Goal: Find specific page/section: Find specific page/section

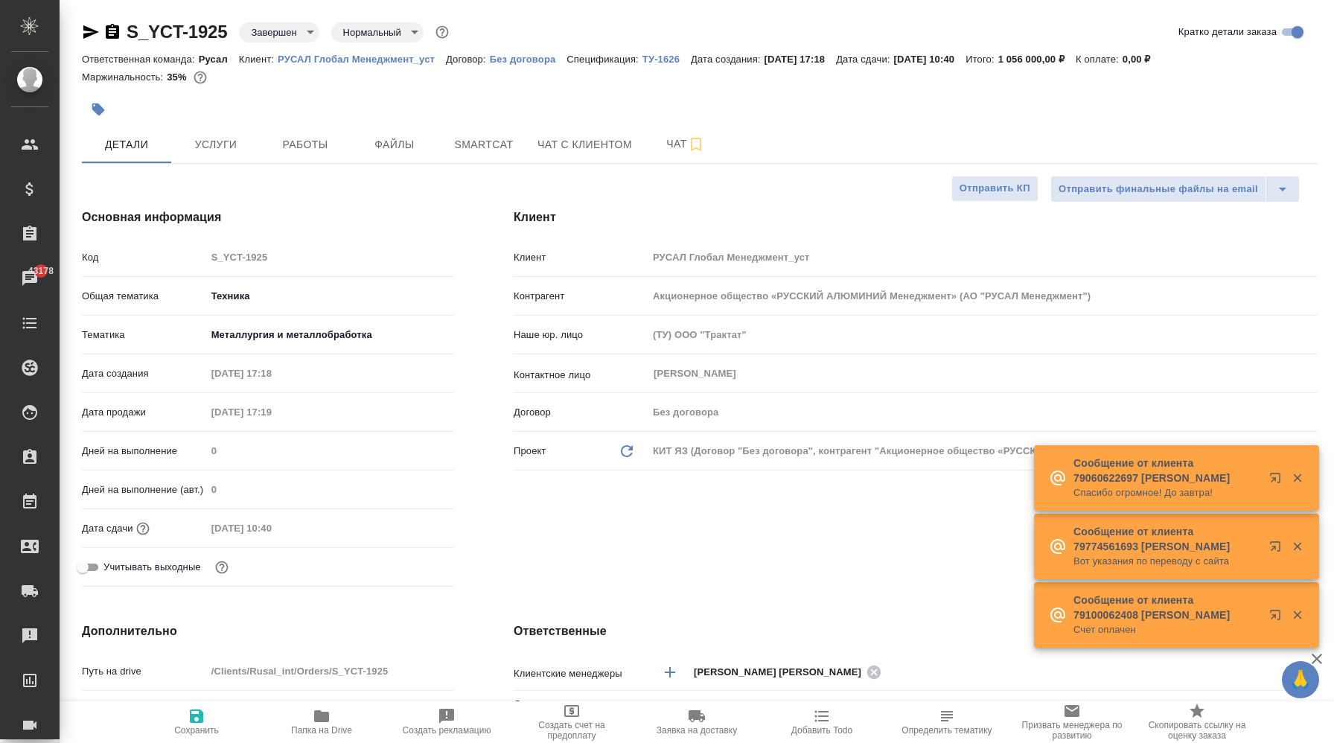
select select "RU"
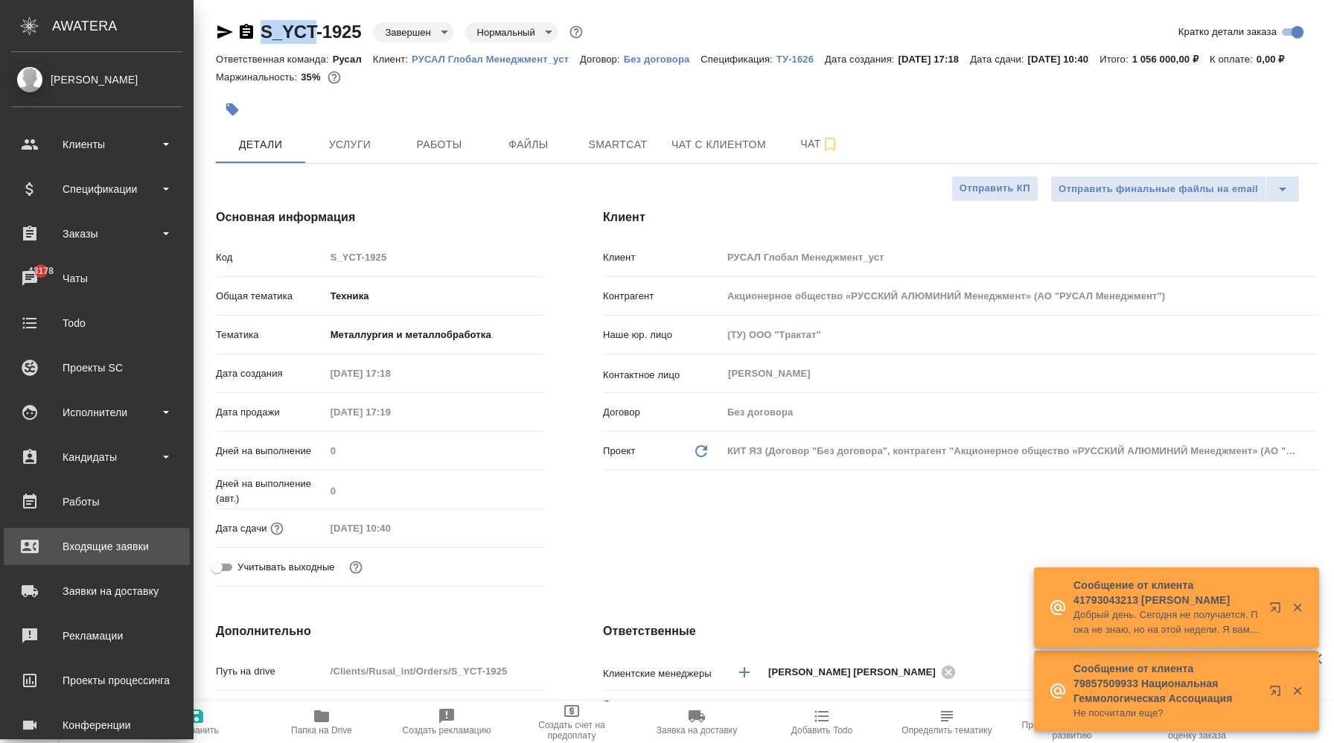
click at [120, 548] on div "Входящие заявки" at bounding box center [96, 546] width 171 height 22
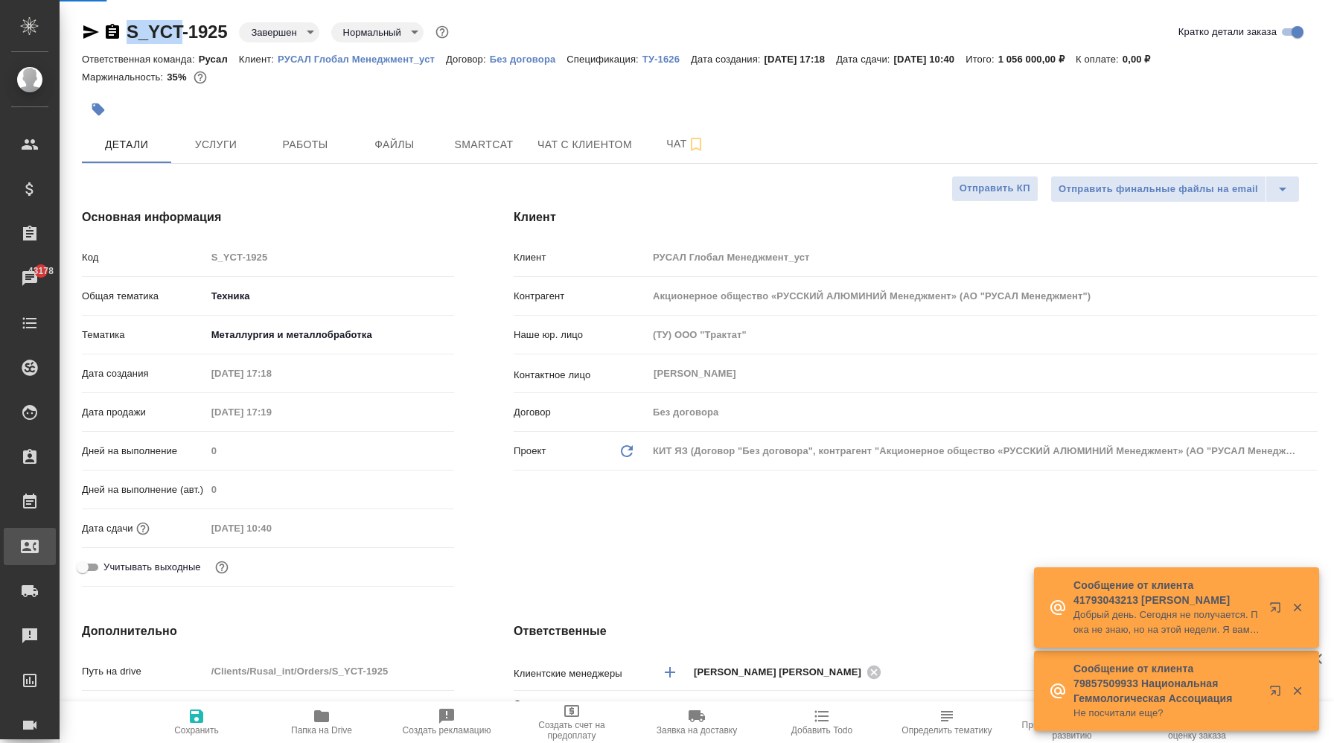
select select "RU"
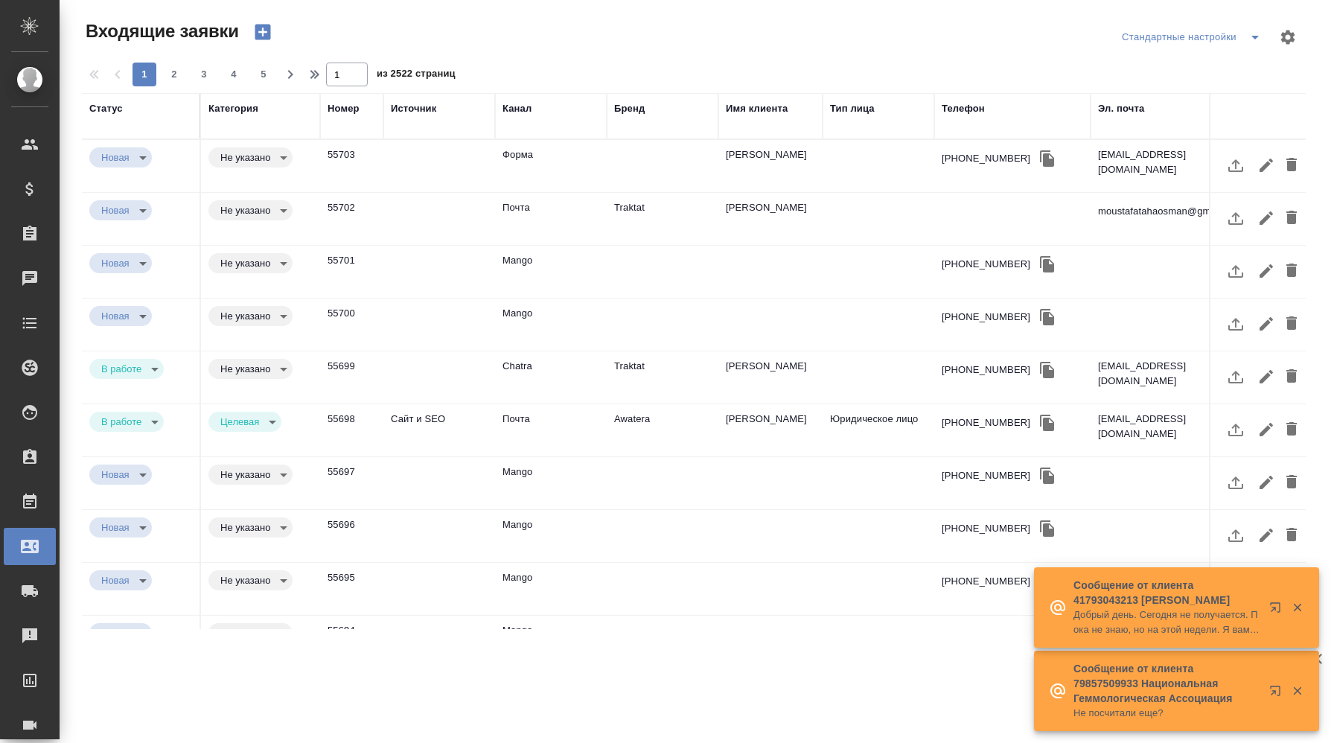
scroll to position [0, 741]
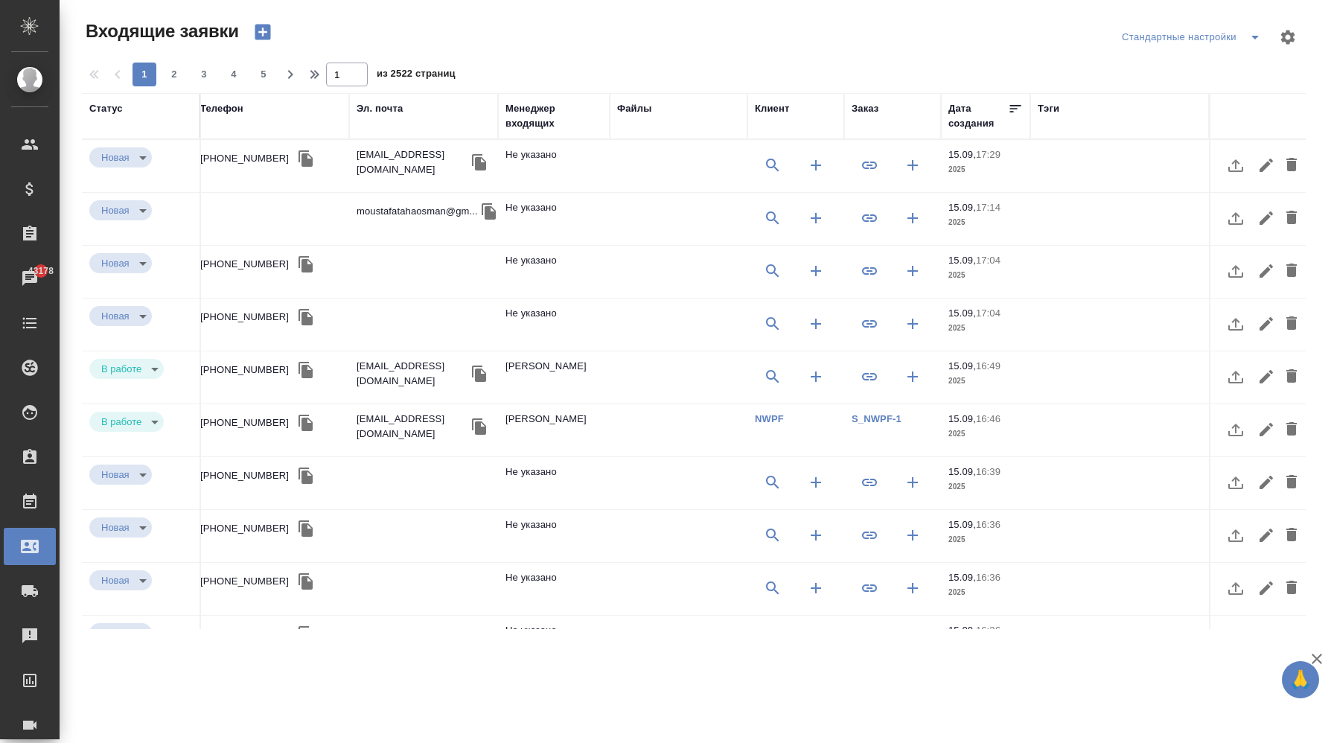
click at [863, 114] on div "Заказ" at bounding box center [864, 108] width 27 height 15
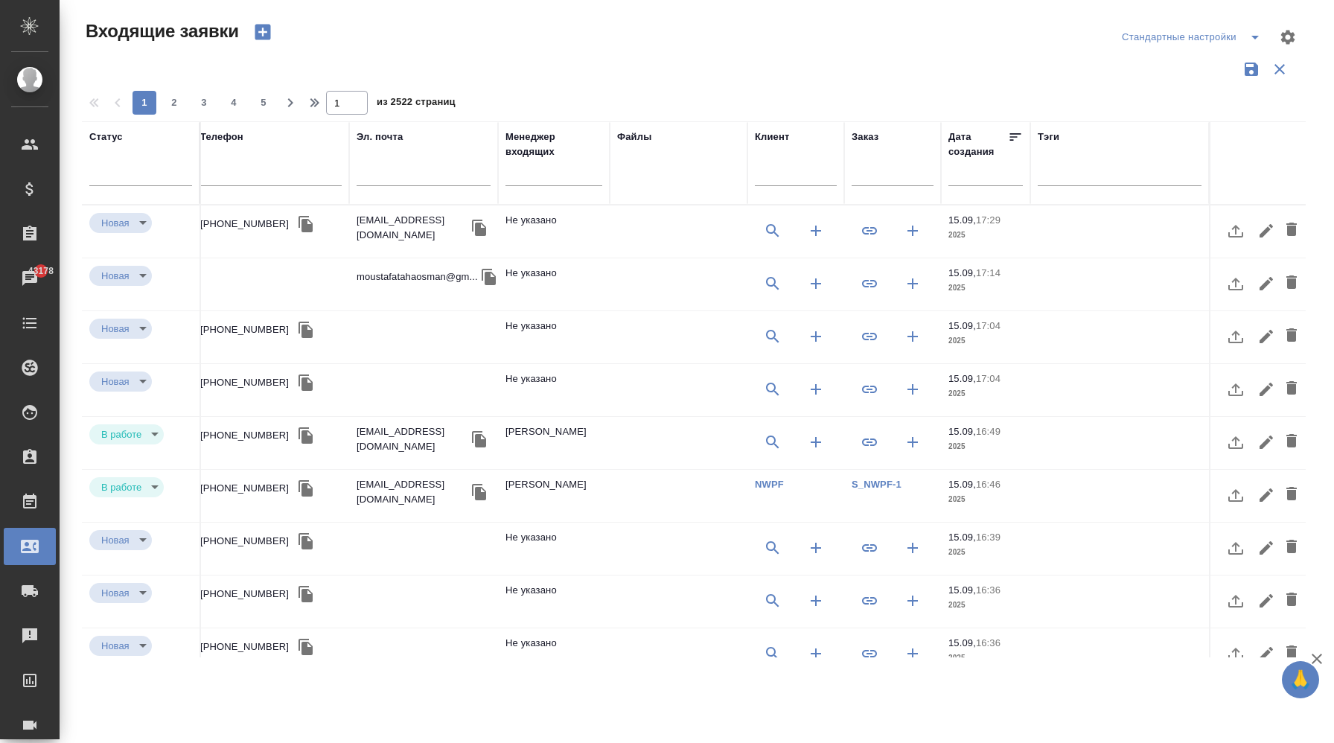
click at [867, 173] on input "text" at bounding box center [892, 176] width 82 height 19
paste input "V_FL-"
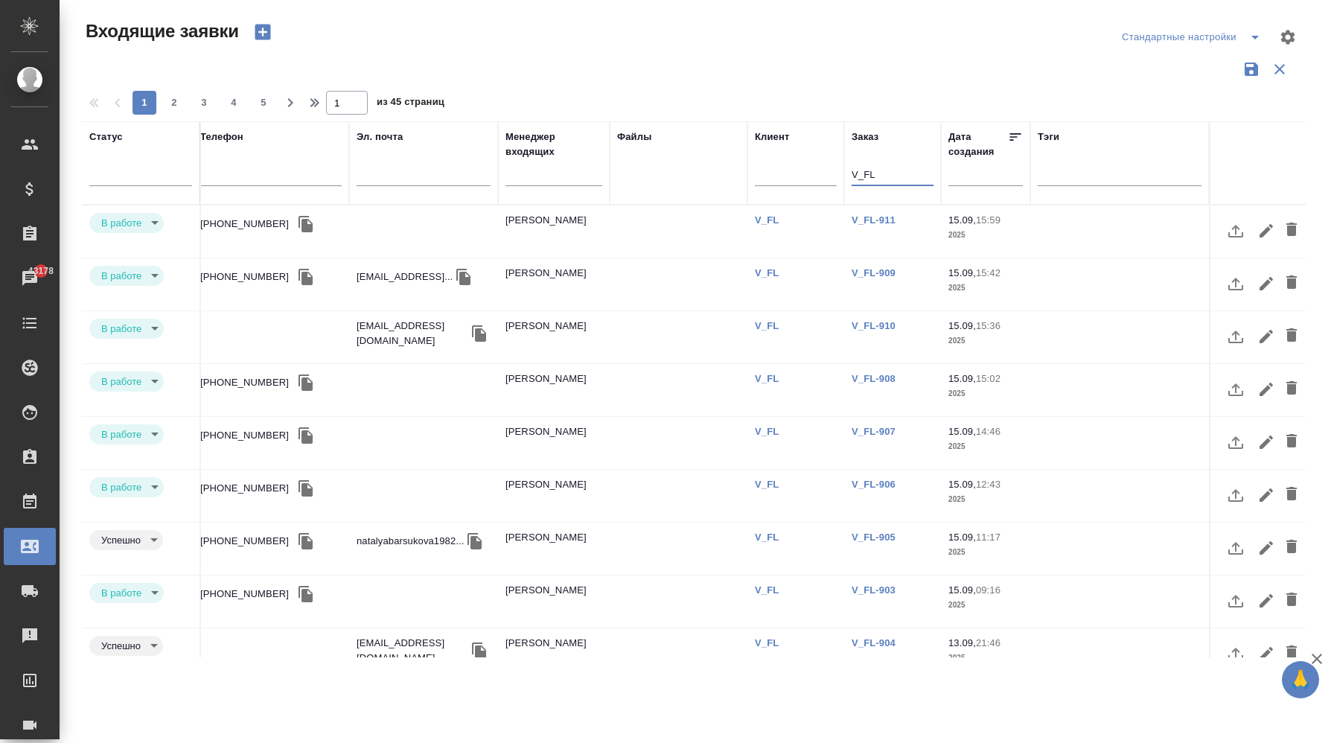
click at [883, 173] on input "V_FL" at bounding box center [892, 176] width 82 height 19
paste input "-742"
type input "V_FL-742"
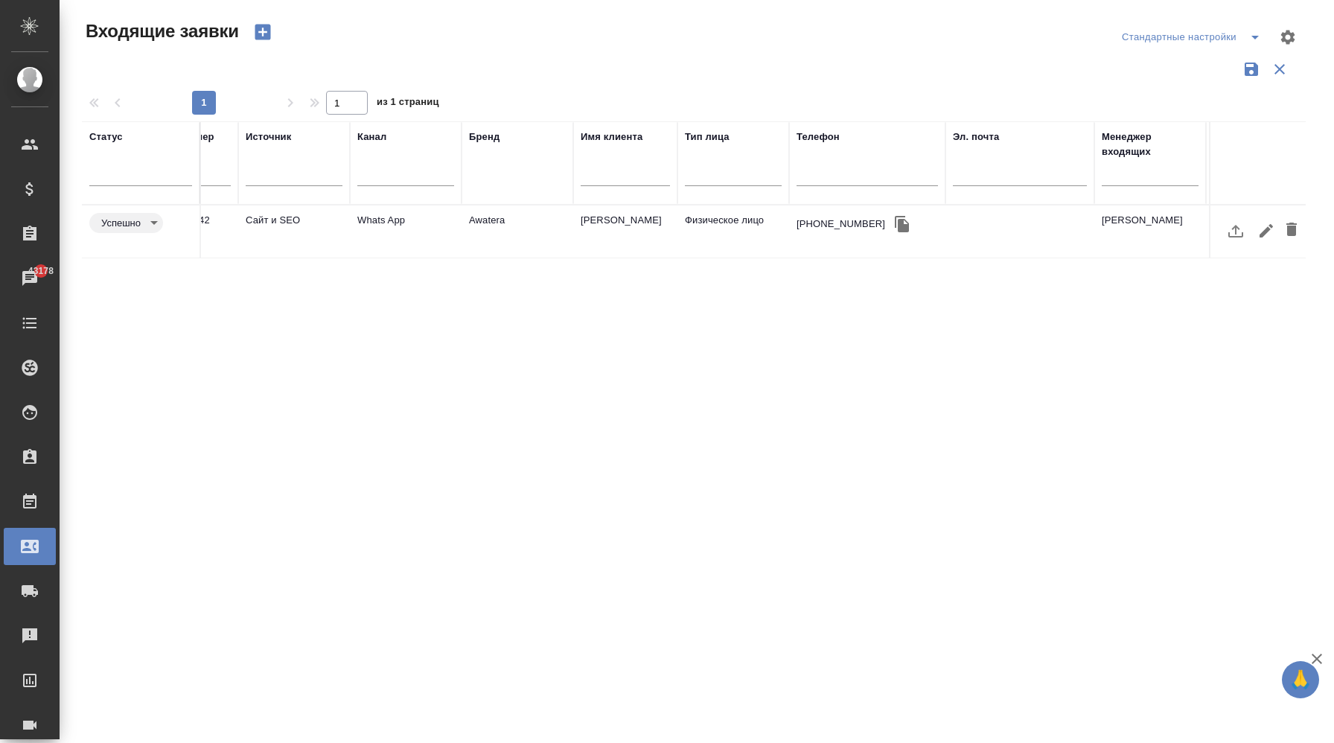
scroll to position [0, 0]
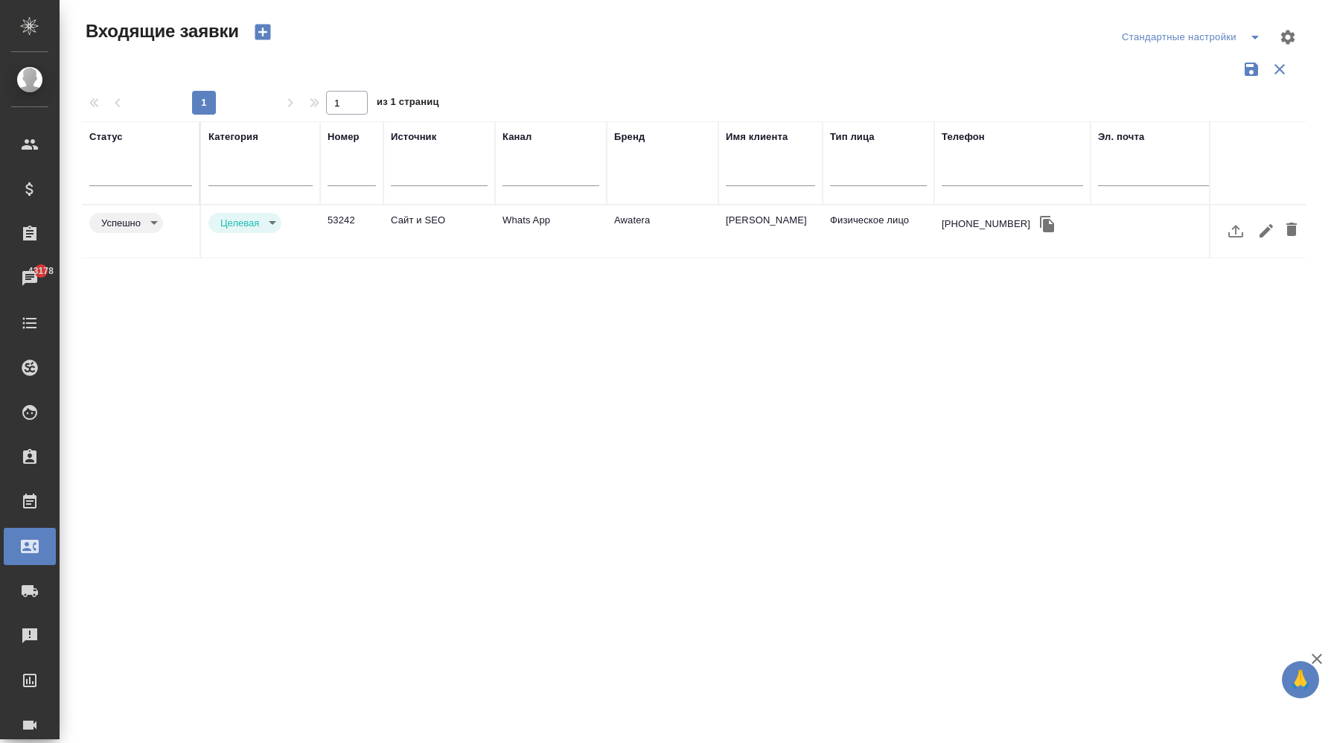
click at [463, 231] on td "Сайт и SEO" at bounding box center [439, 231] width 112 height 52
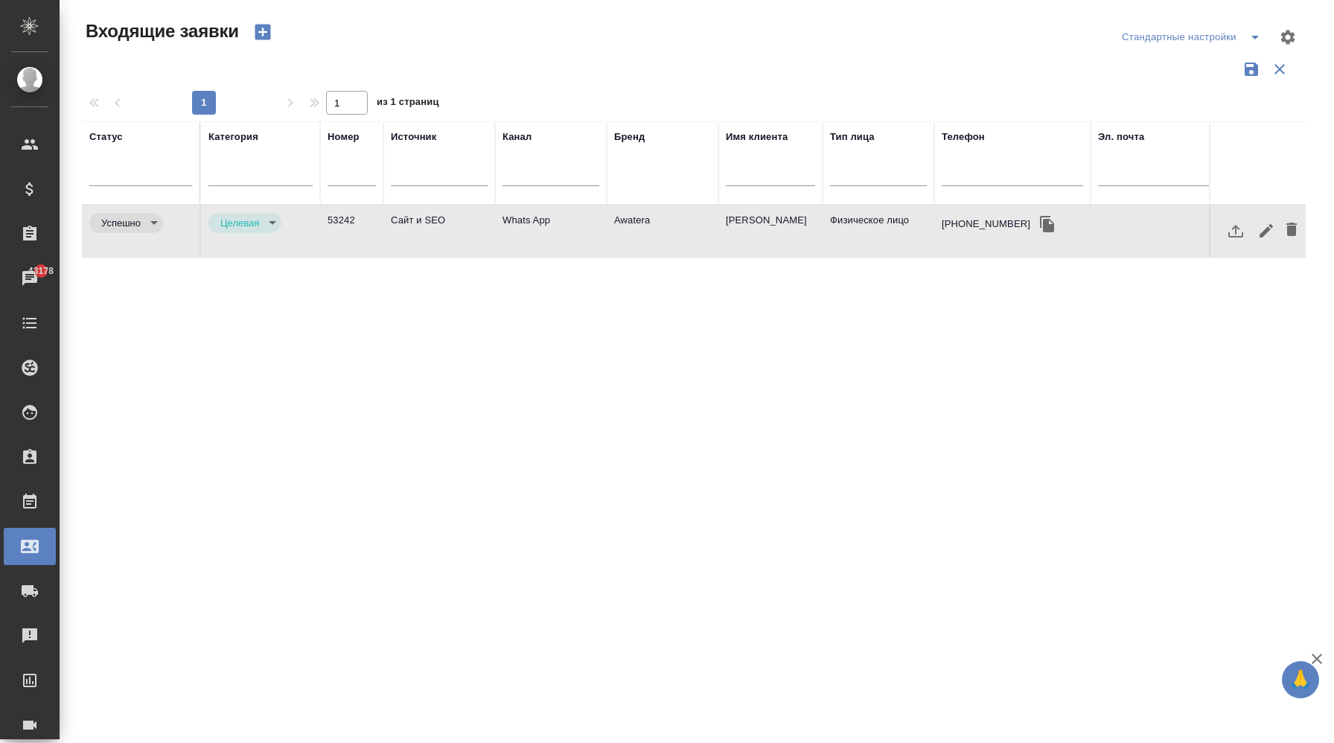
click at [463, 231] on td "Сайт и SEO" at bounding box center [439, 231] width 112 height 52
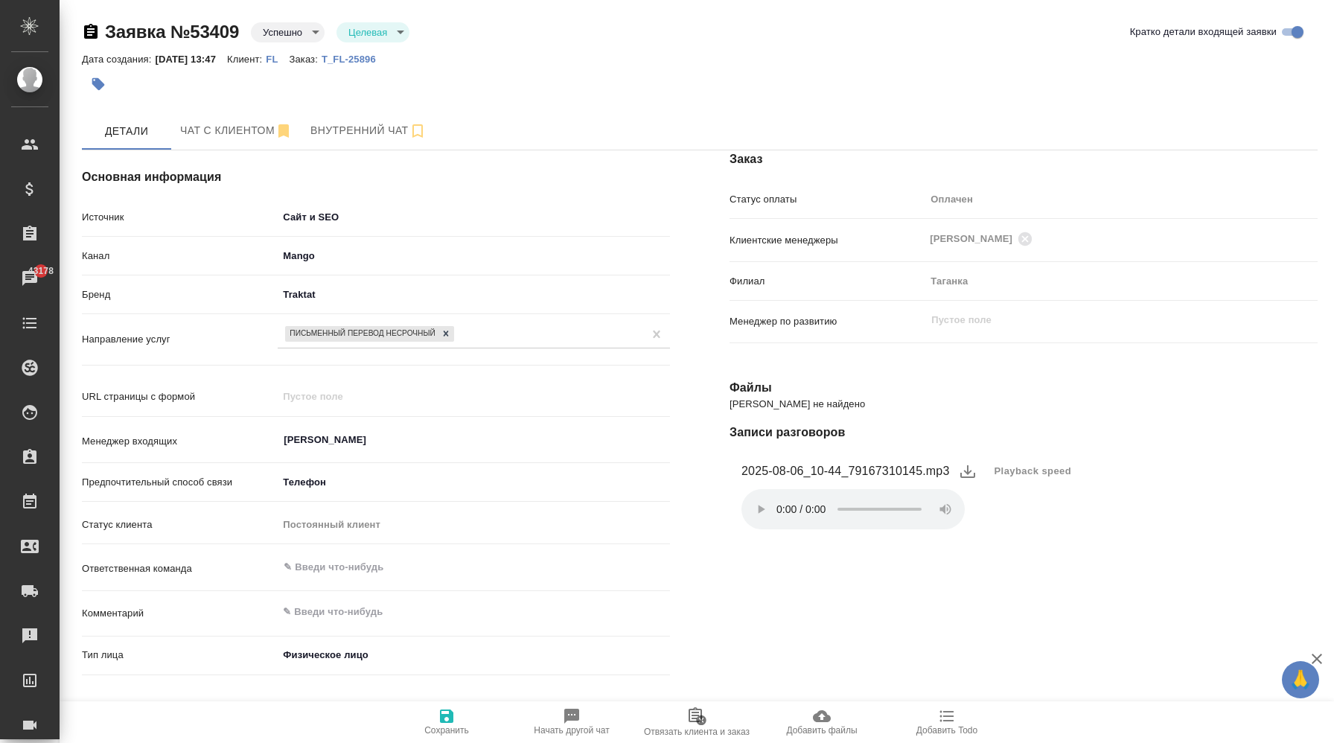
select select "RU"
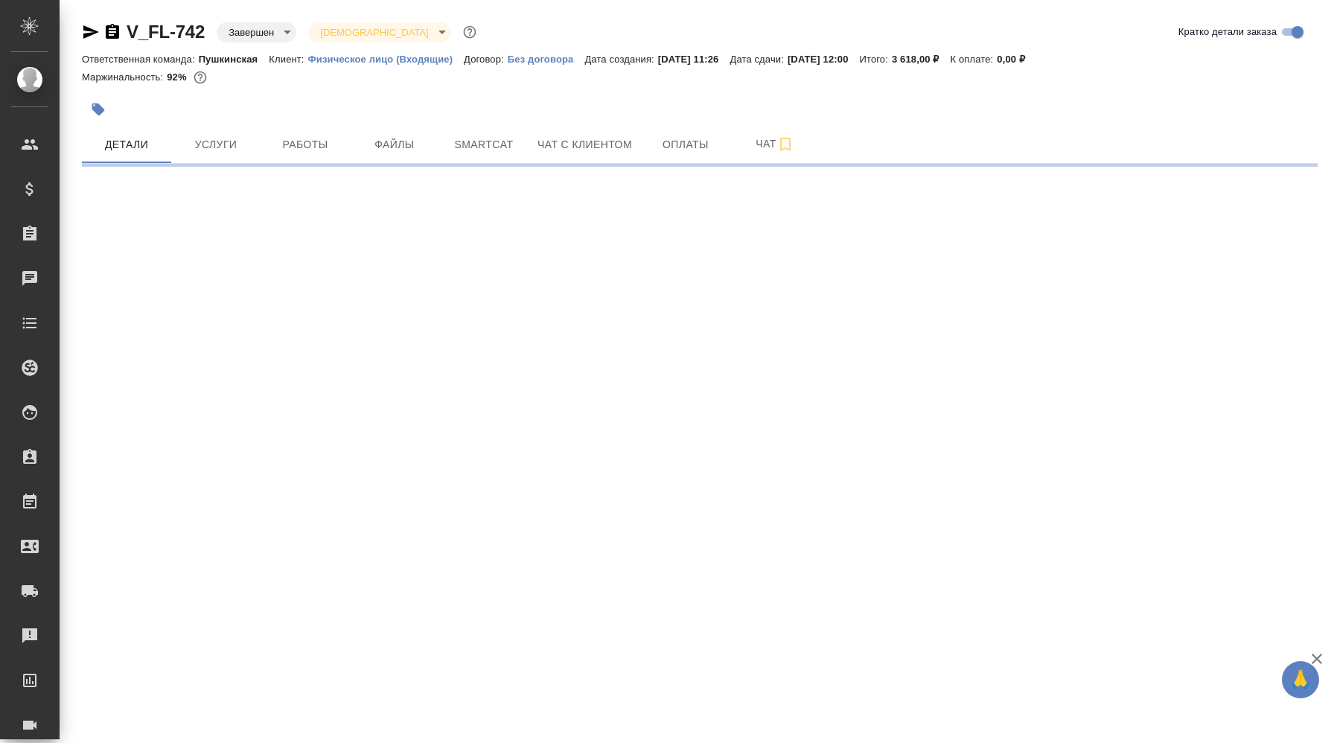
select select "RU"
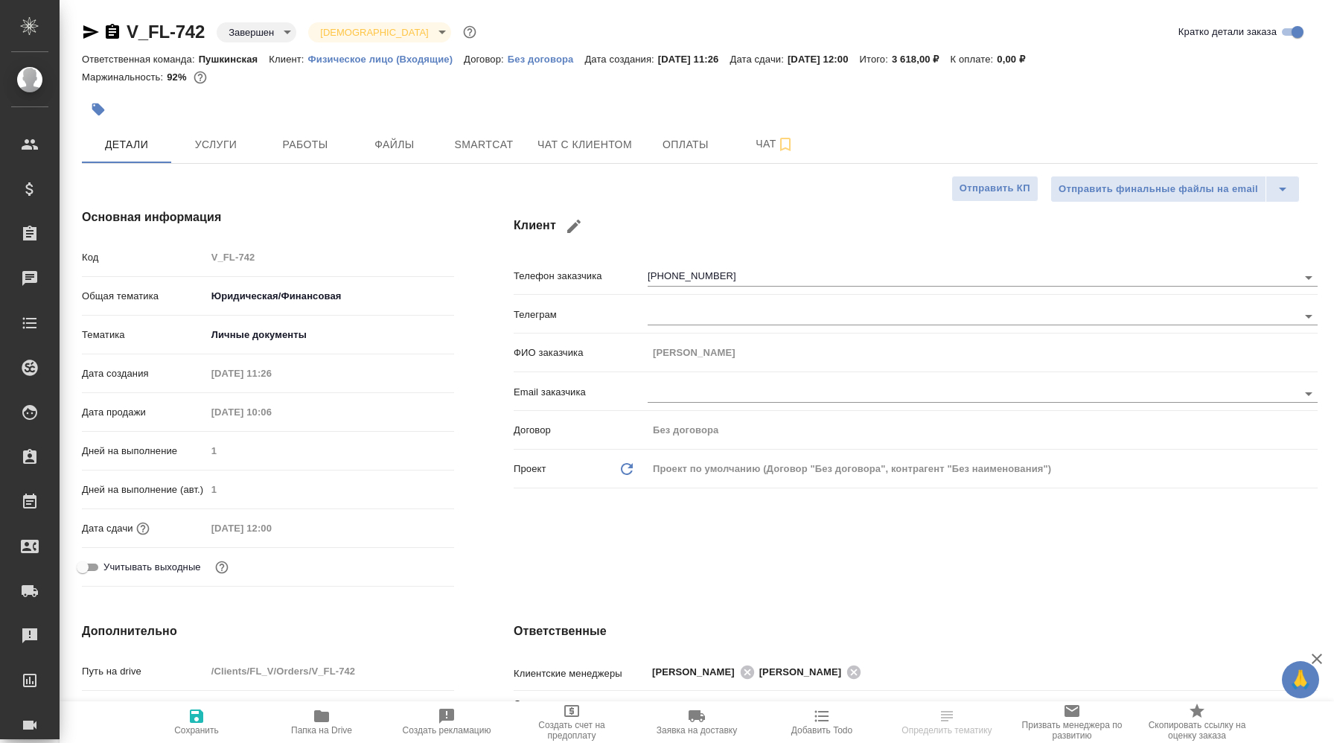
type textarea "x"
type input "Тарабановская Анастасия"
type input "Давыдова Елена"
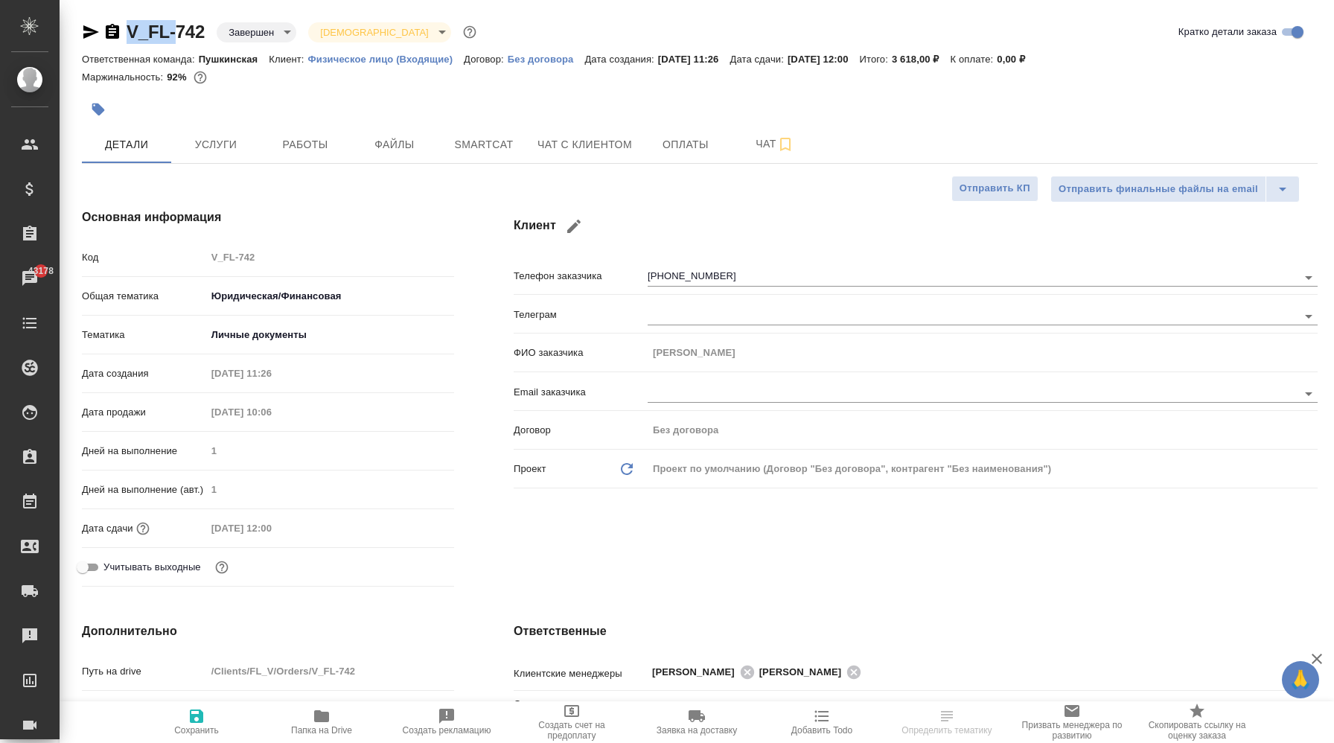
drag, startPoint x: 122, startPoint y: 26, endPoint x: 173, endPoint y: 31, distance: 50.8
click at [173, 31] on div "V_FL-742 Завершен closed Святая троица holyTrinity" at bounding box center [280, 32] width 397 height 24
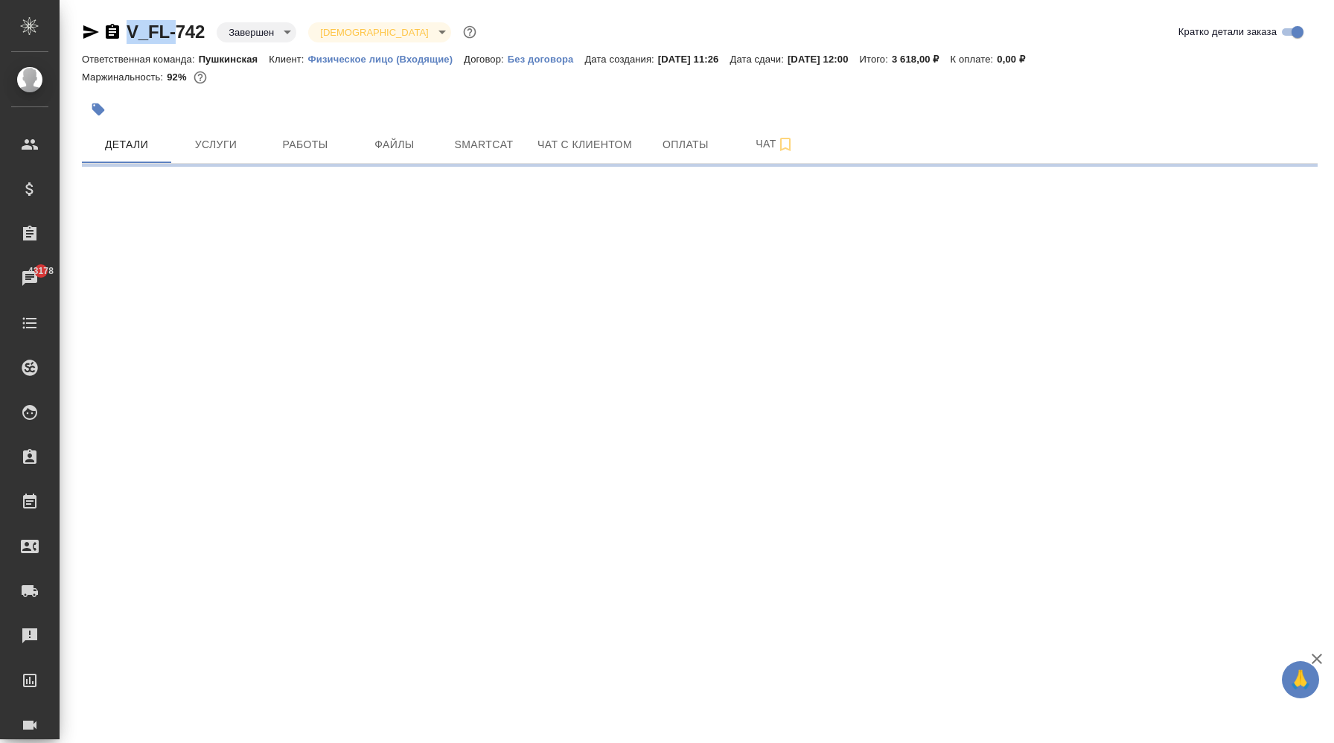
copy link "V_FL-"
select select "RU"
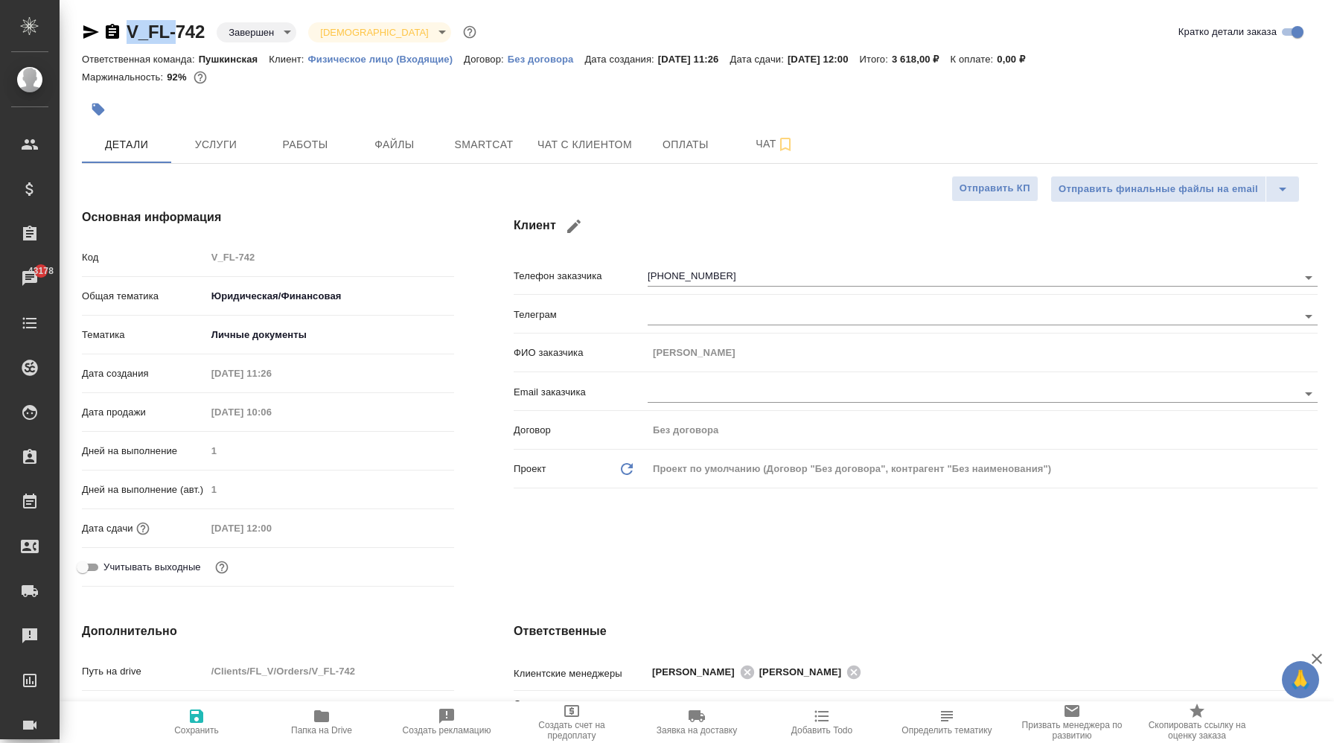
type textarea "x"
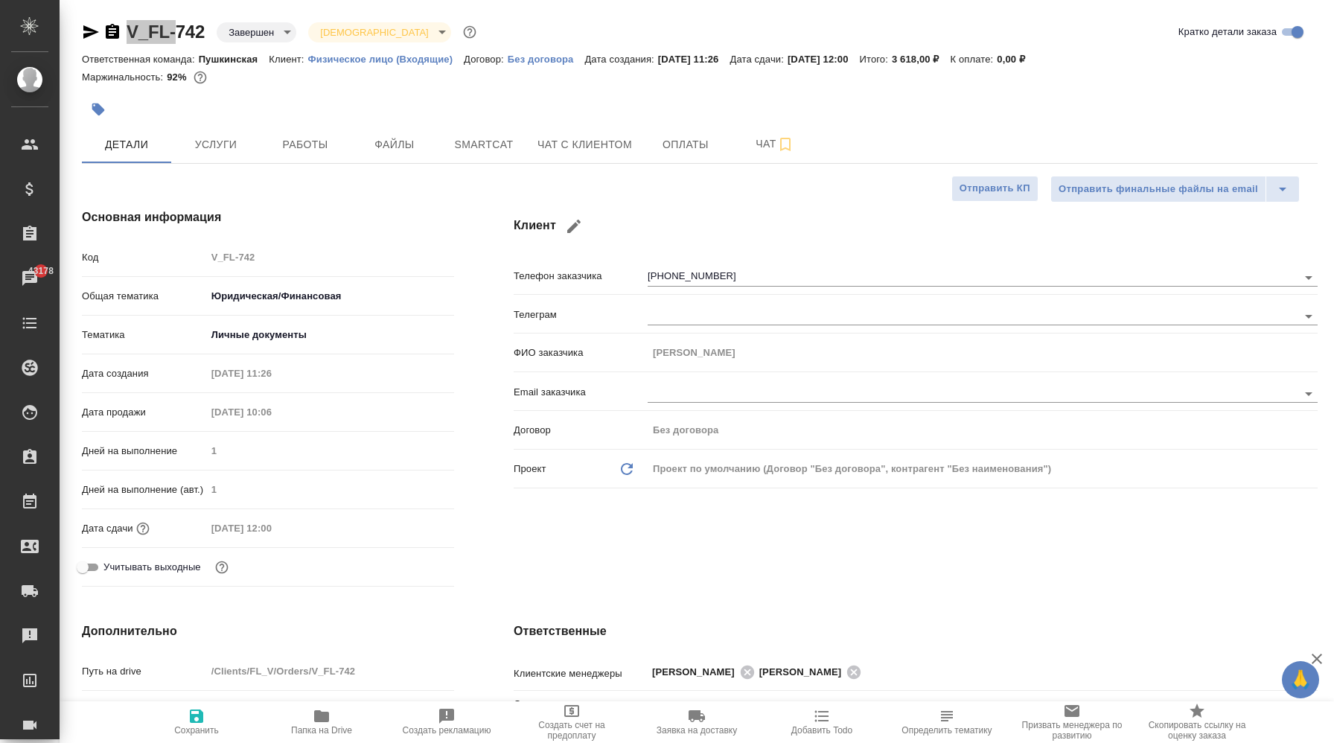
type textarea "x"
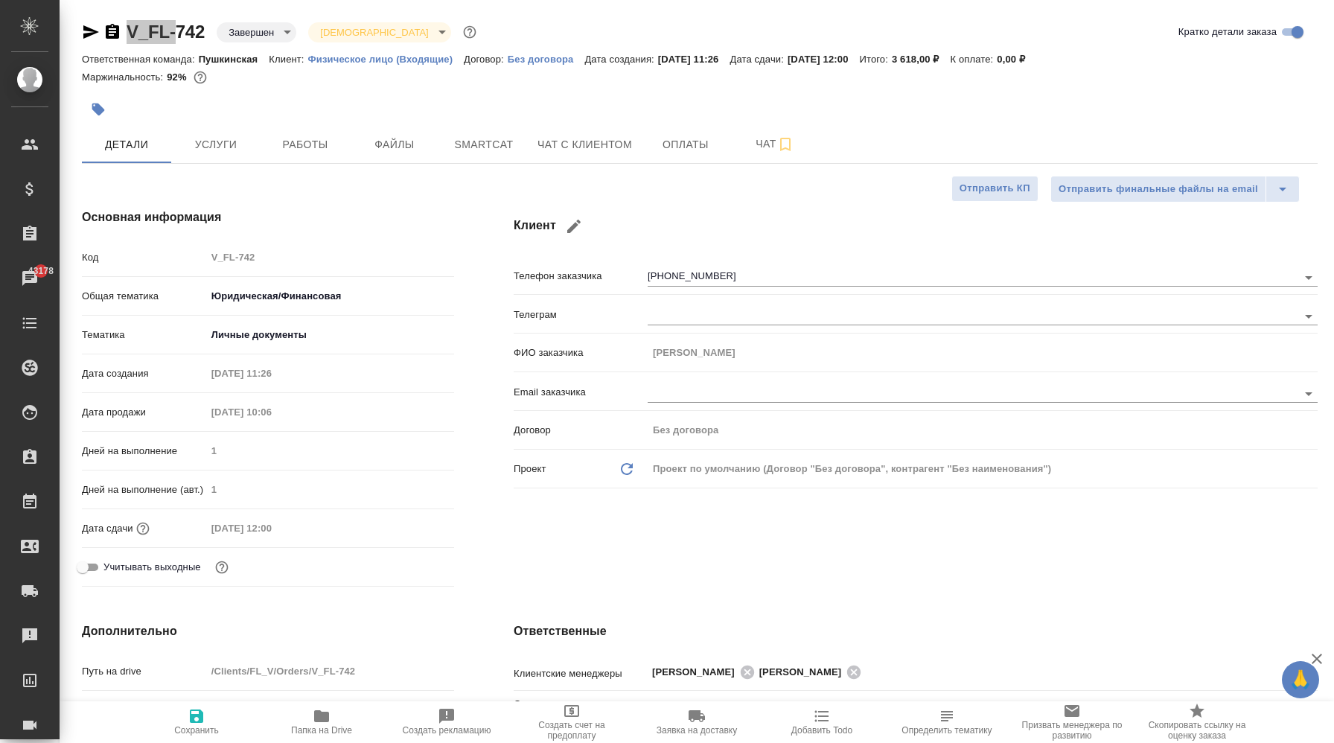
type textarea "x"
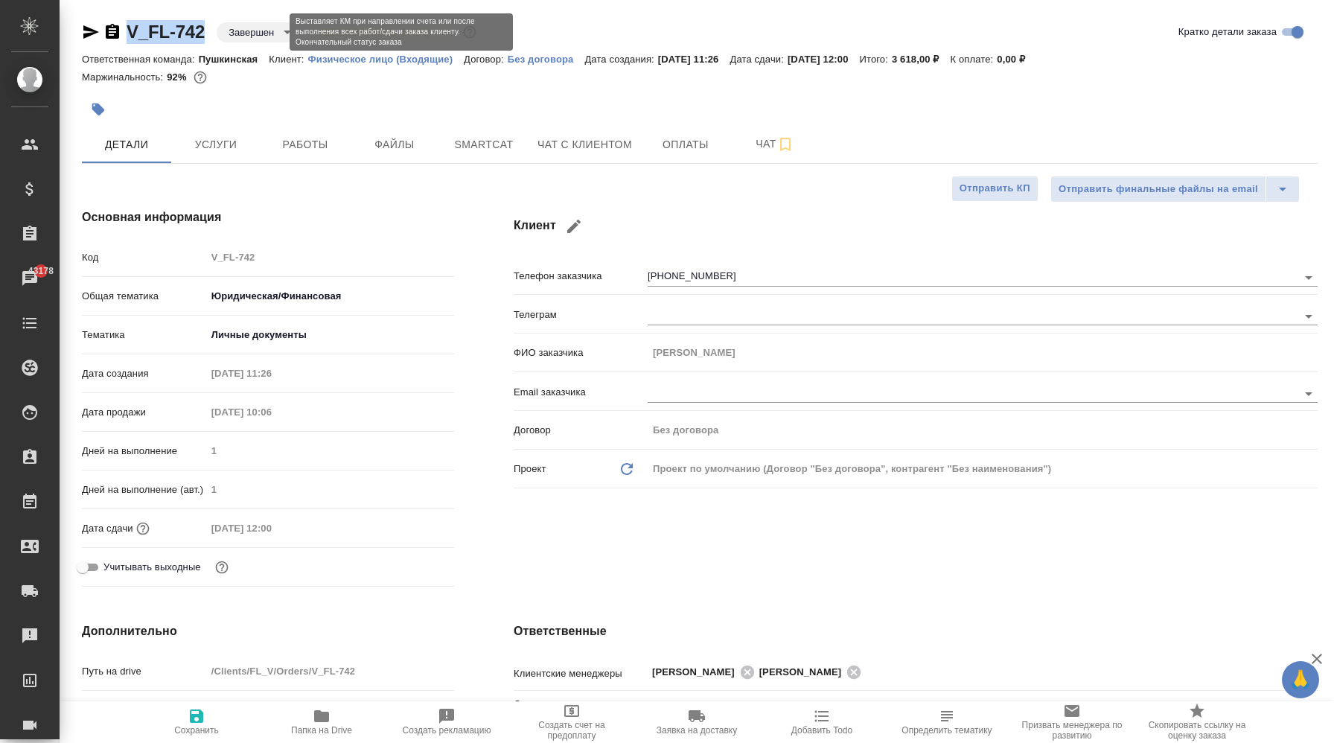
drag, startPoint x: 125, startPoint y: 31, endPoint x: 225, endPoint y: 33, distance: 99.8
click at [225, 33] on div "V_FL-742 Завершен closed Святая троица holyTrinity" at bounding box center [280, 32] width 397 height 24
copy link "V_FL-742"
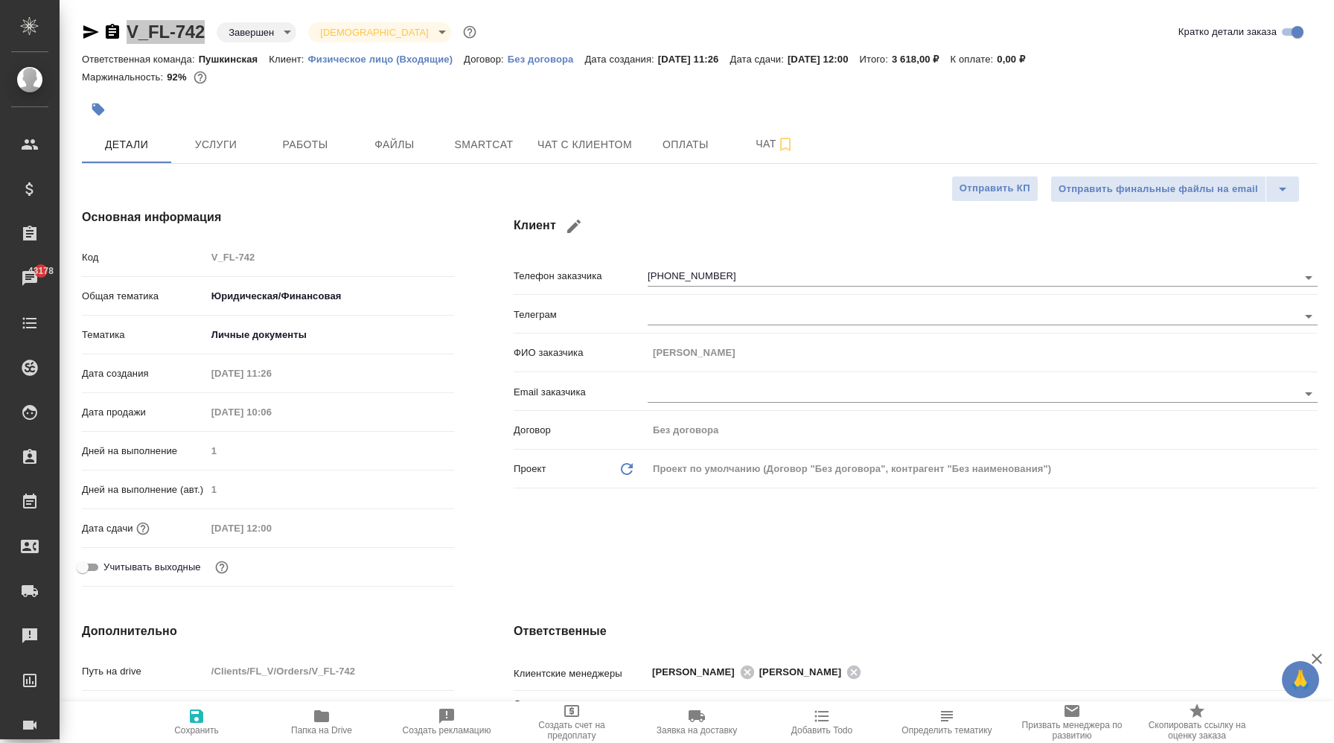
type textarea "x"
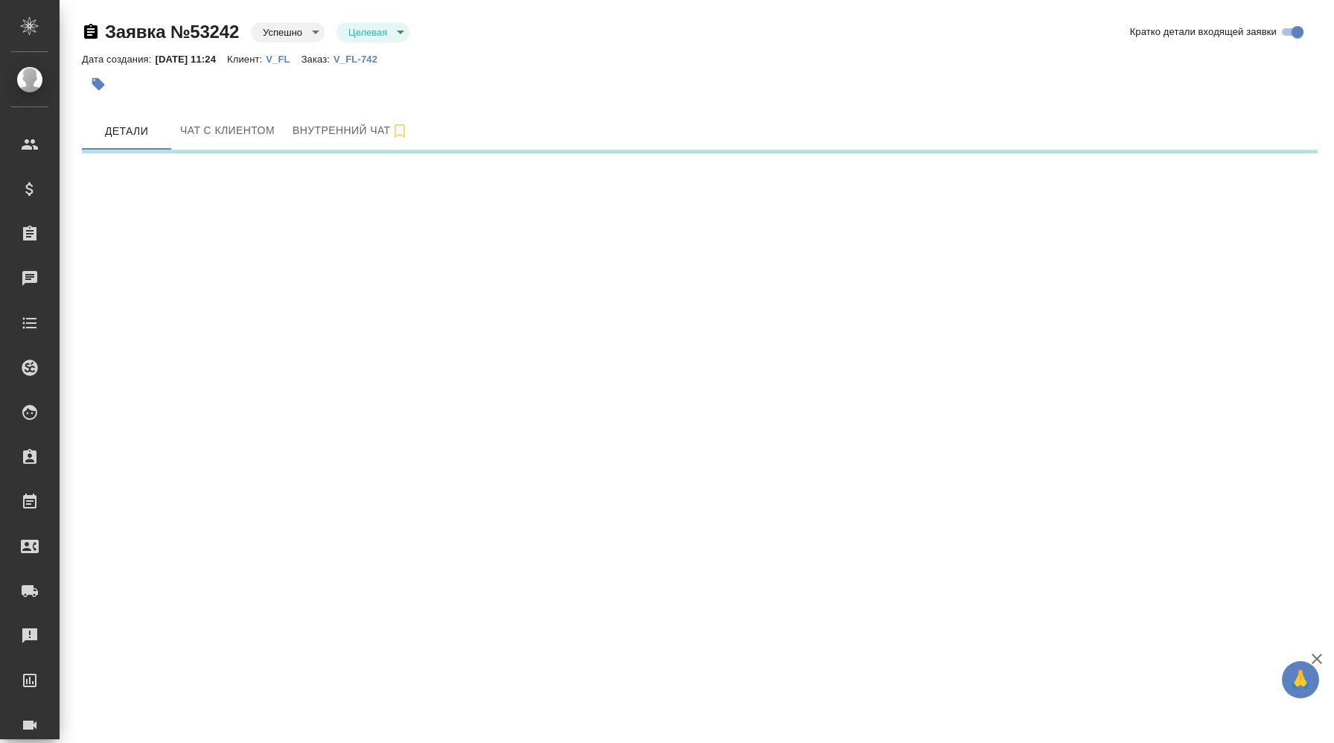
select select "RU"
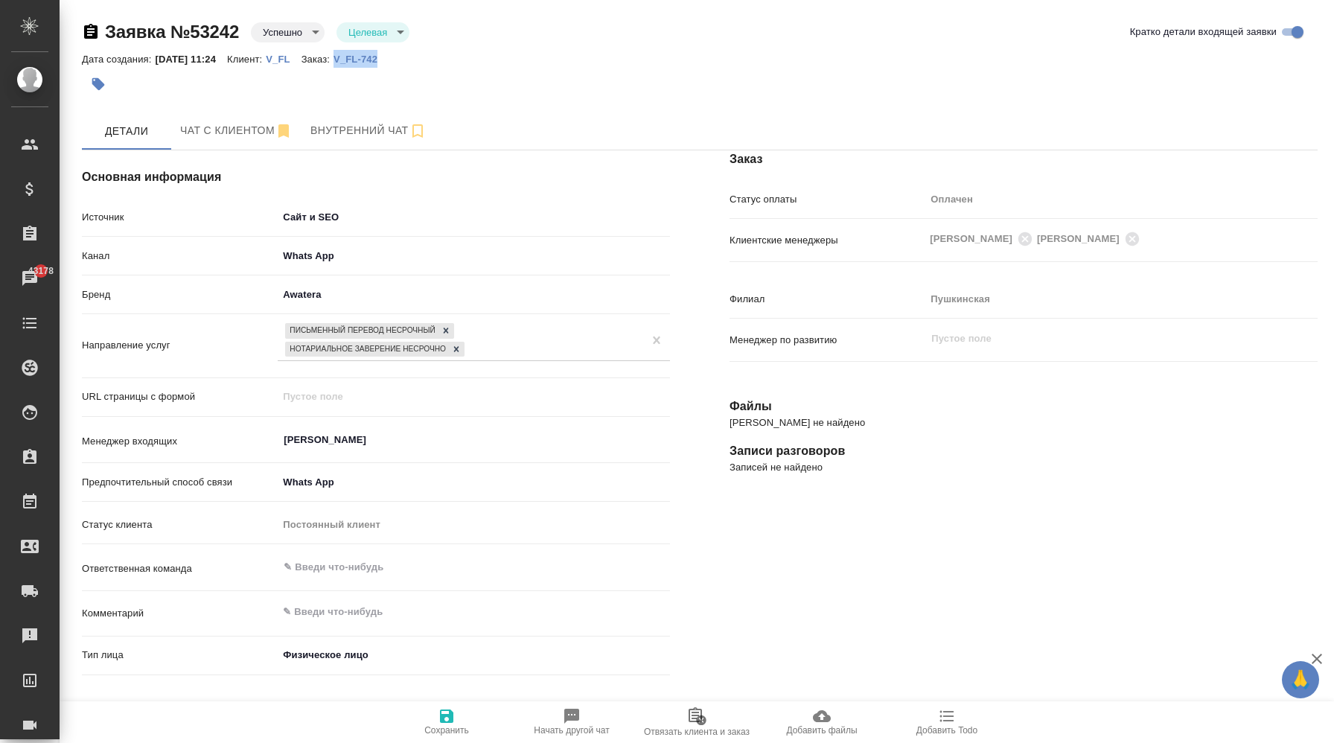
drag, startPoint x: 414, startPoint y: 62, endPoint x: 356, endPoint y: 65, distance: 57.4
click at [356, 65] on div "Дата создания: [DATE] 11:24 Клиент: V_FL Заказ: V_FL-742" at bounding box center [699, 59] width 1235 height 18
copy p "V_FL-742"
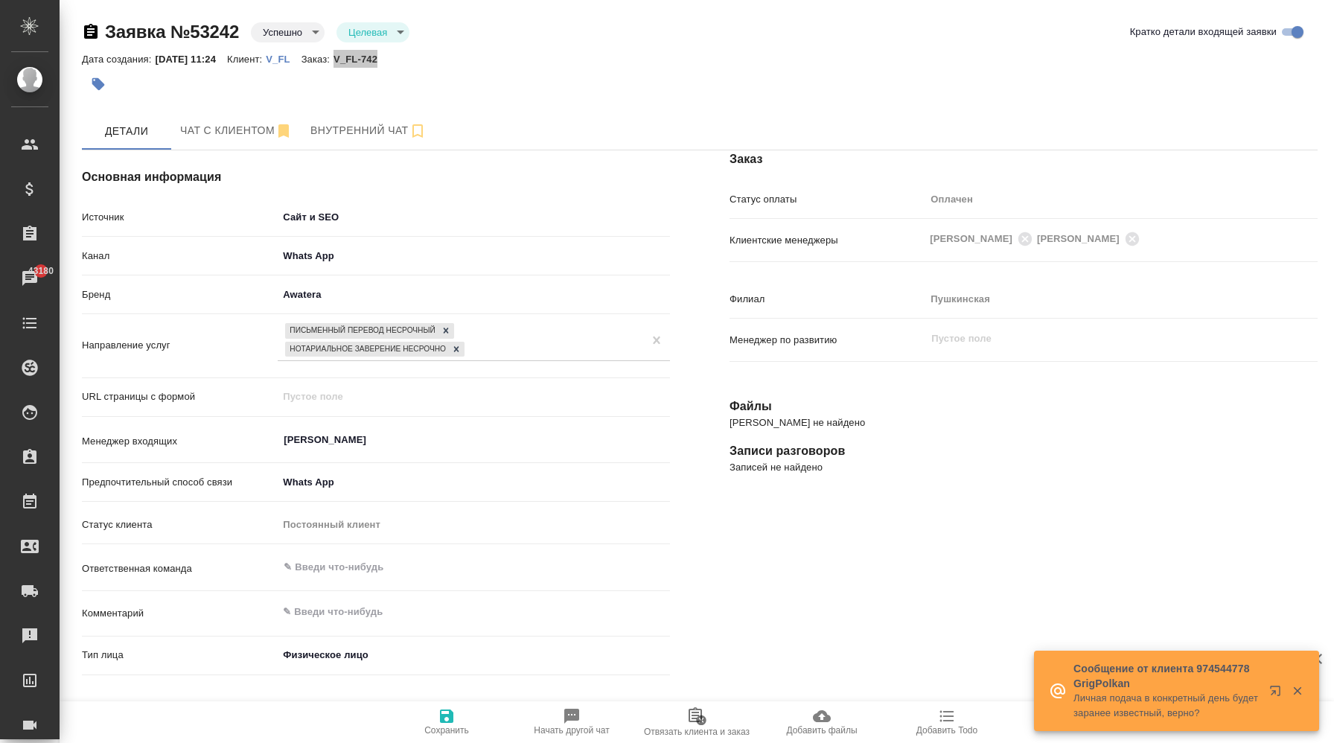
type textarea "x"
